Goal: Task Accomplishment & Management: Manage account settings

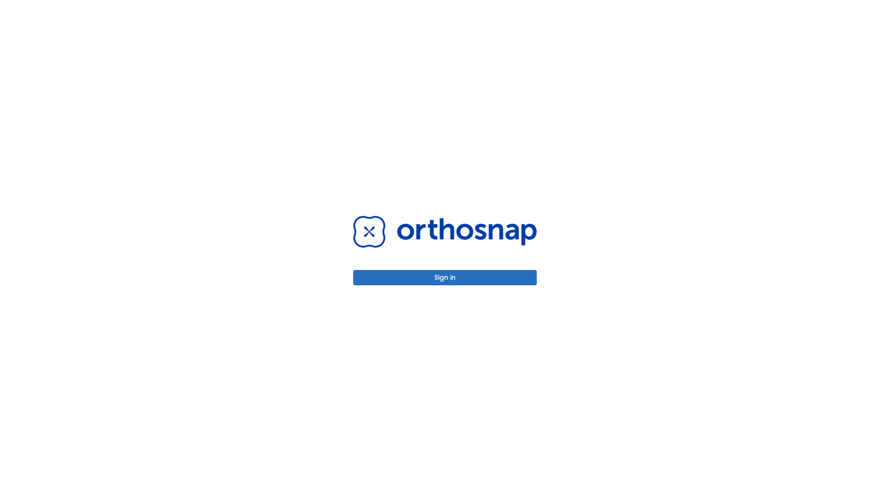
click at [445, 277] on button "Sign in" at bounding box center [445, 277] width 184 height 15
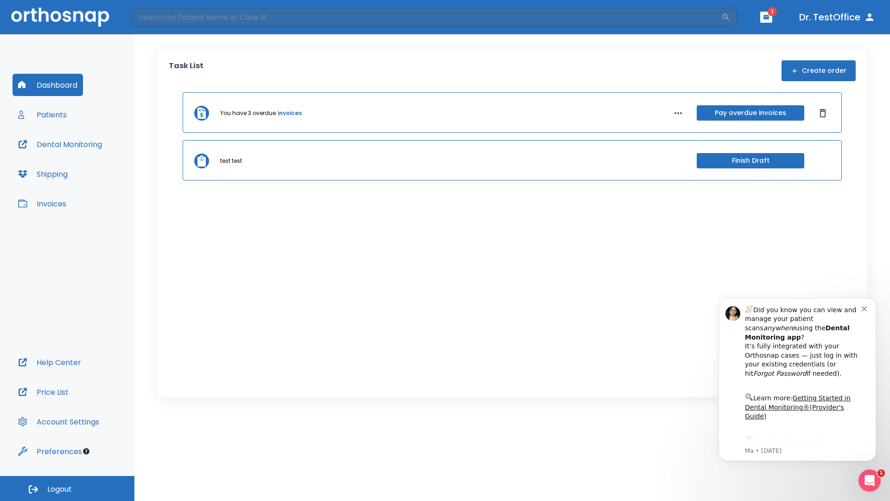
click at [67, 488] on span "Logout" at bounding box center [59, 489] width 25 height 10
